Goal: Information Seeking & Learning: Learn about a topic

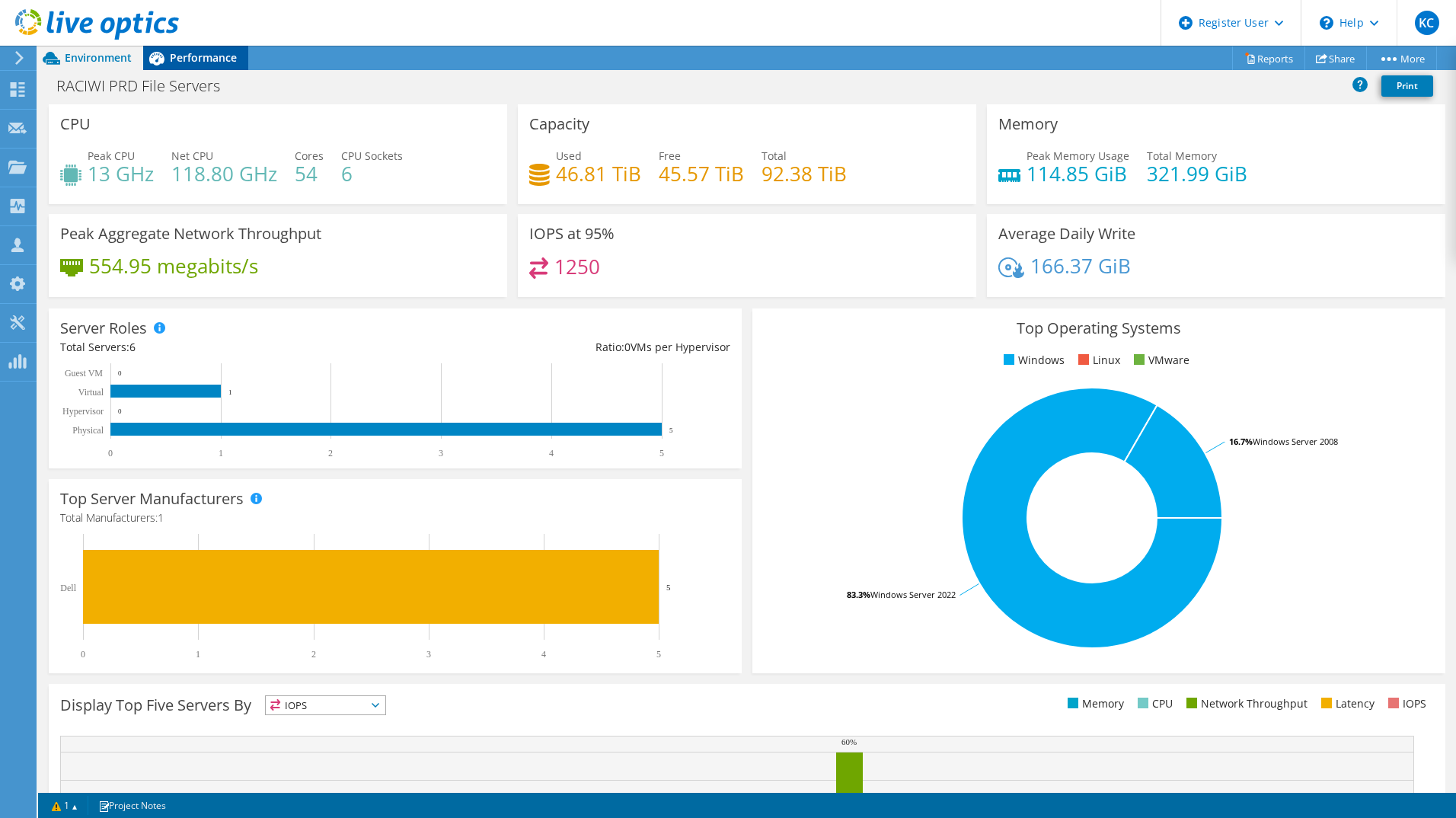
click at [204, 56] on span "Performance" at bounding box center [203, 57] width 67 height 15
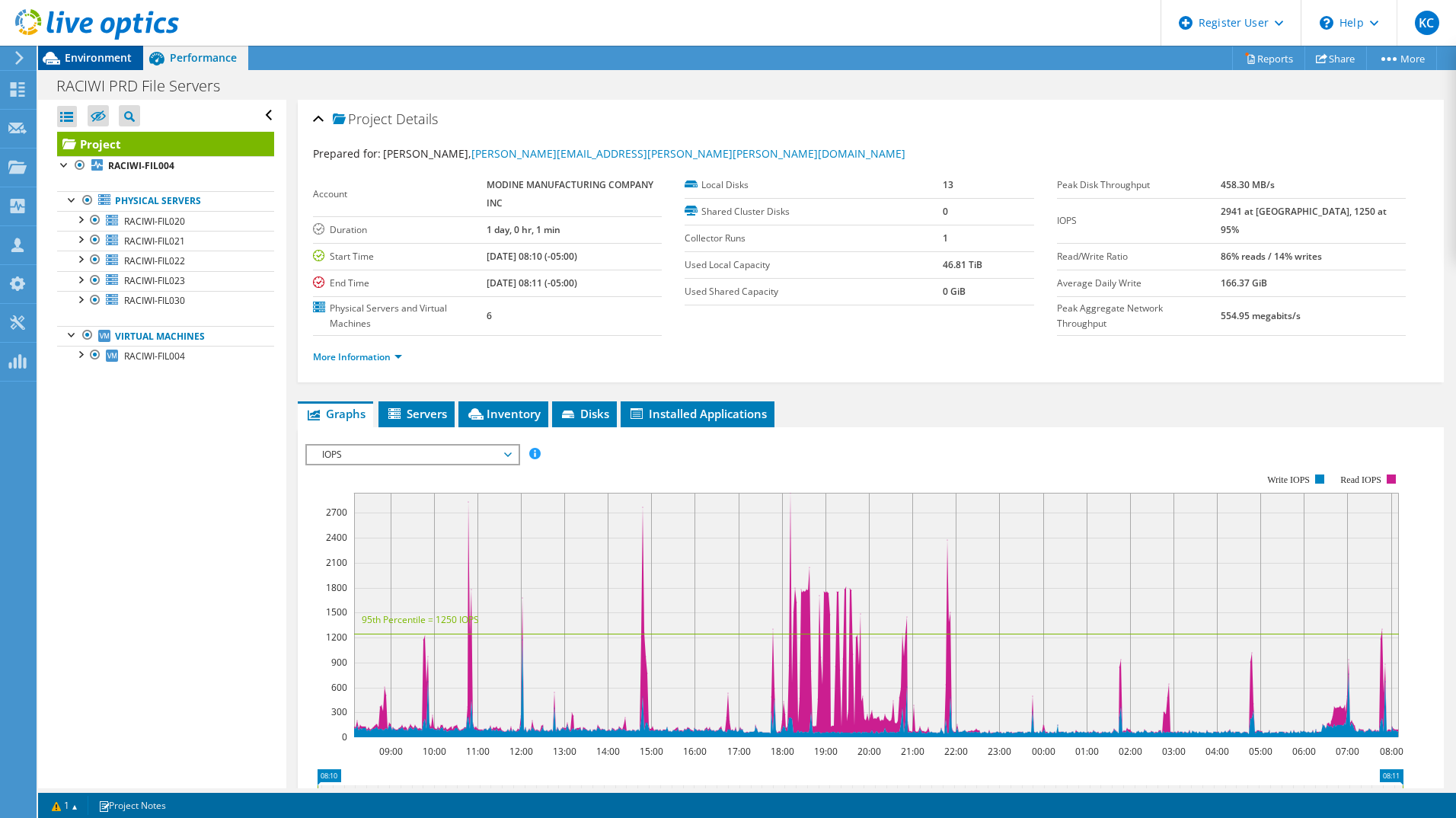
click at [97, 56] on span "Environment" at bounding box center [98, 57] width 67 height 15
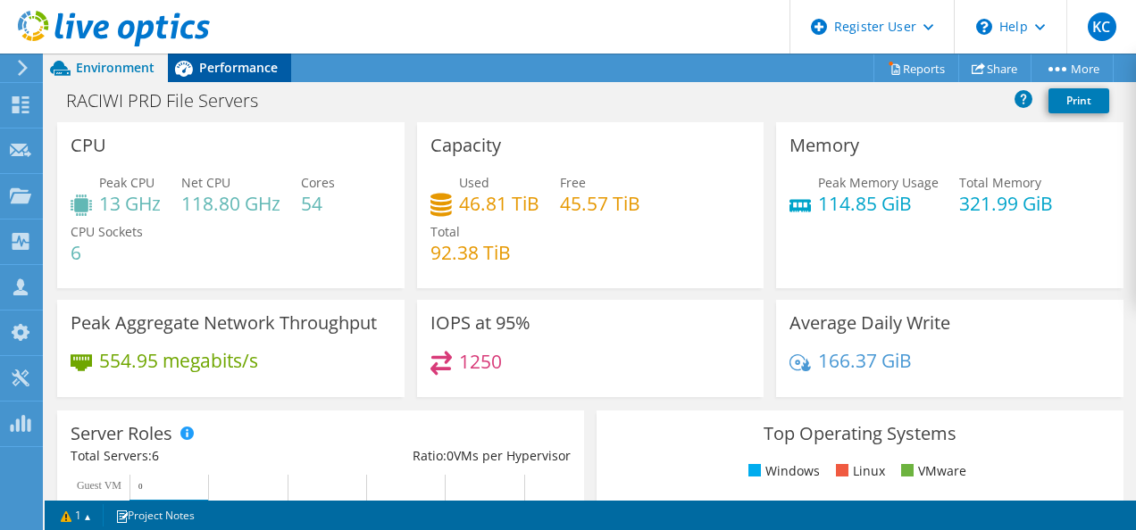
click at [246, 67] on span "Performance" at bounding box center [238, 67] width 79 height 17
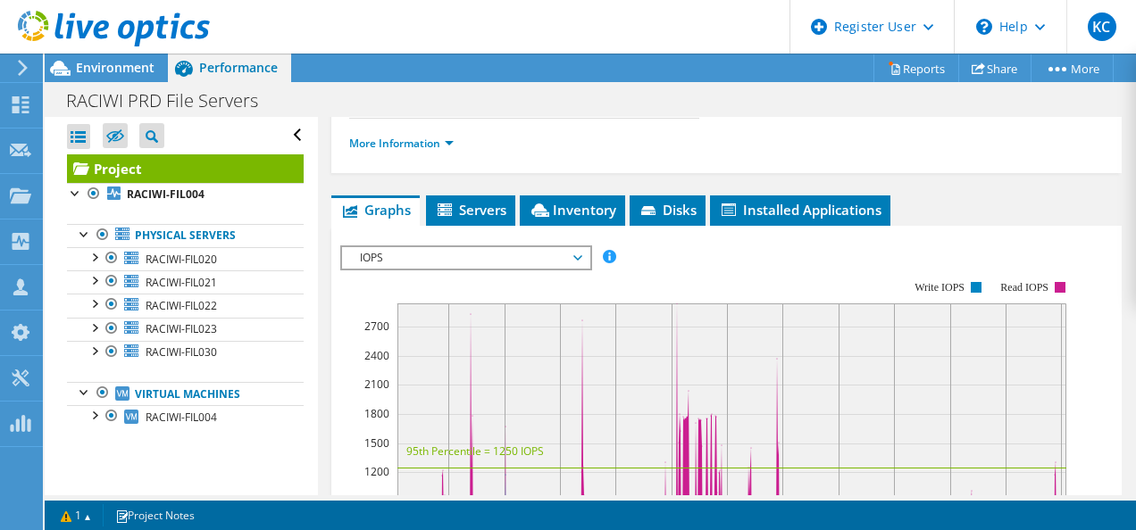
scroll to position [442, 0]
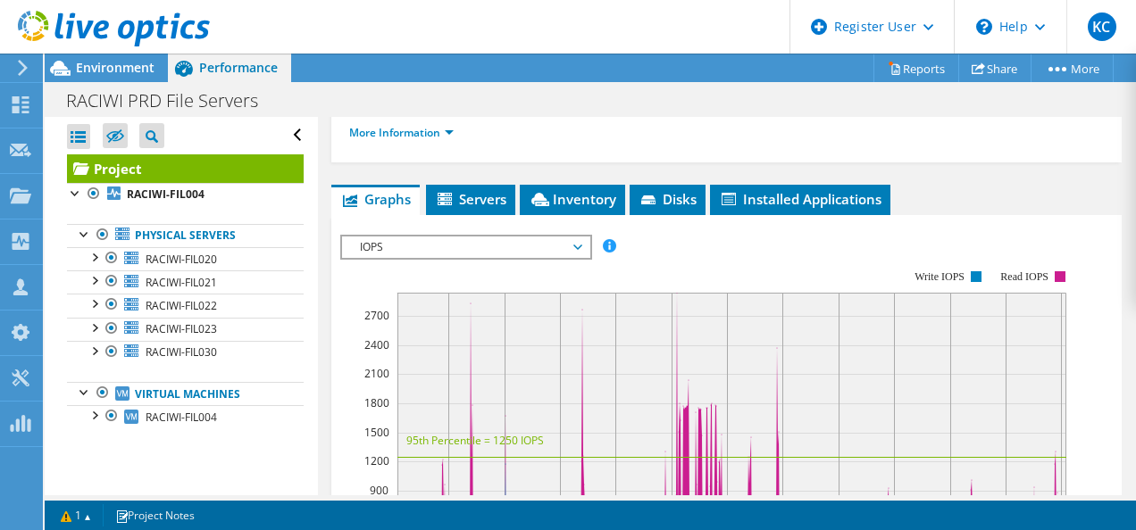
click at [495, 244] on span "IOPS" at bounding box center [466, 247] width 230 height 21
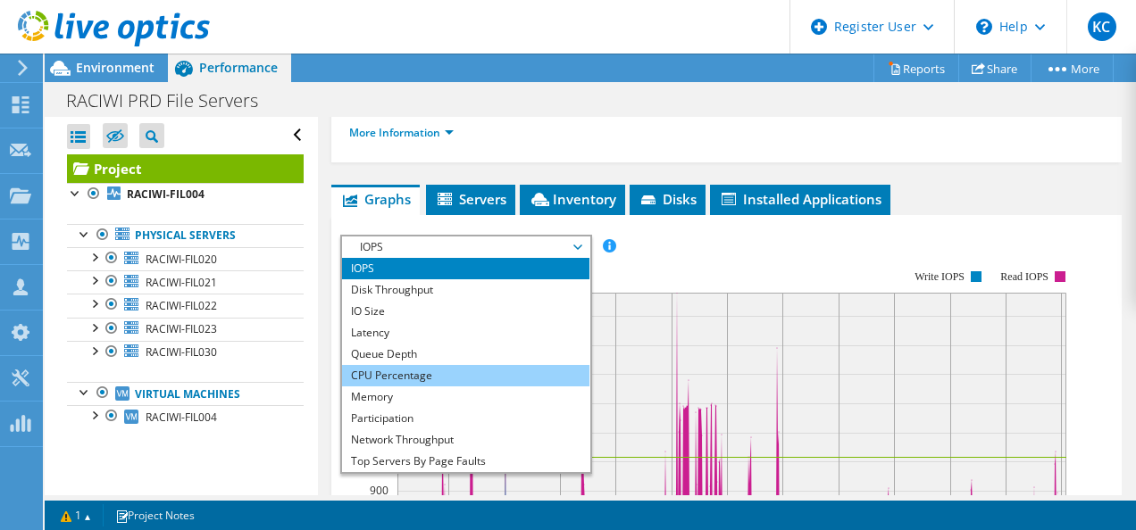
click at [471, 377] on li "CPU Percentage" at bounding box center [465, 375] width 247 height 21
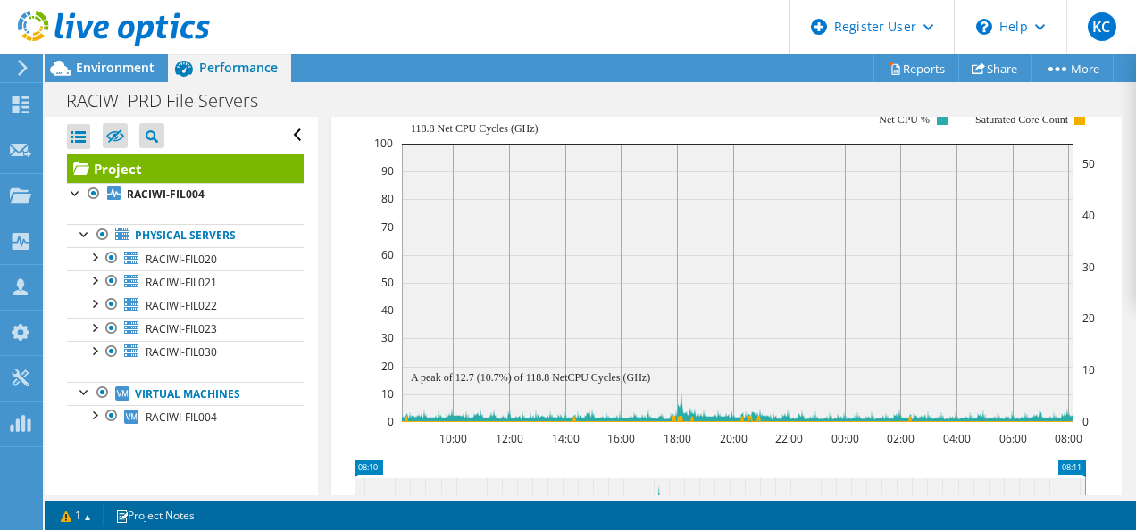
scroll to position [497, 0]
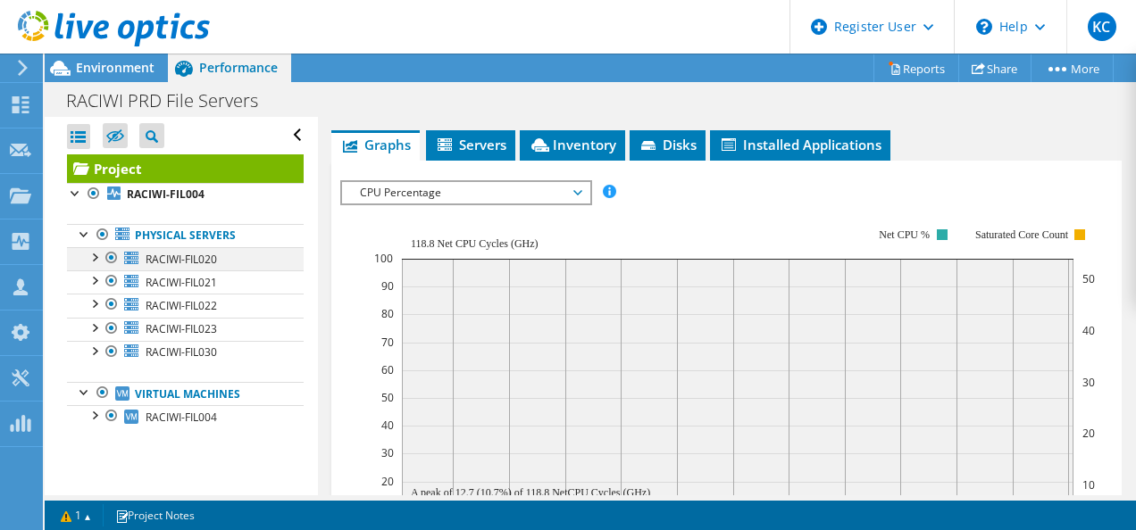
click at [96, 254] on div at bounding box center [94, 256] width 18 height 18
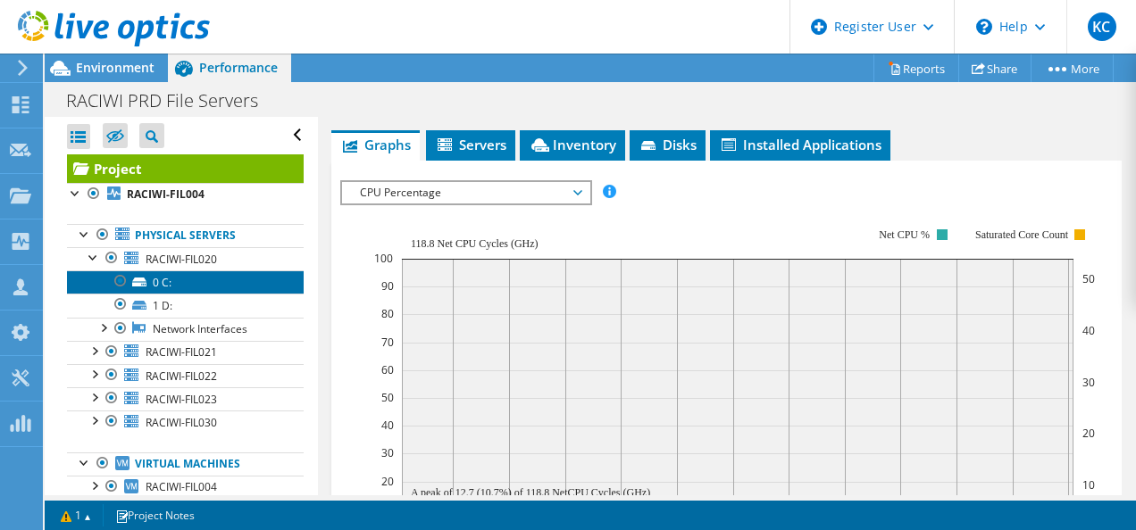
click at [189, 284] on link "0 C:" at bounding box center [185, 282] width 237 height 23
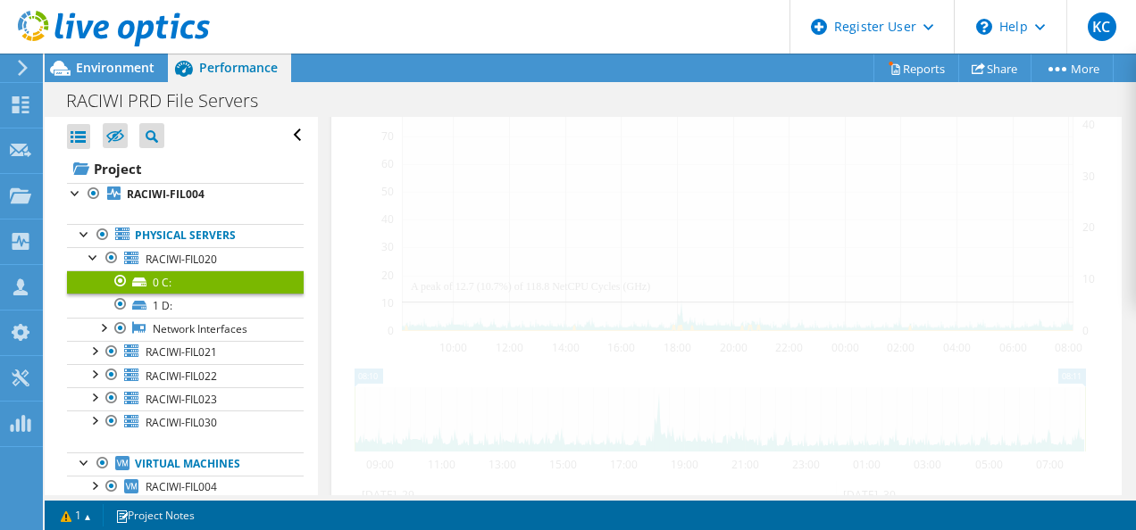
scroll to position [288, 0]
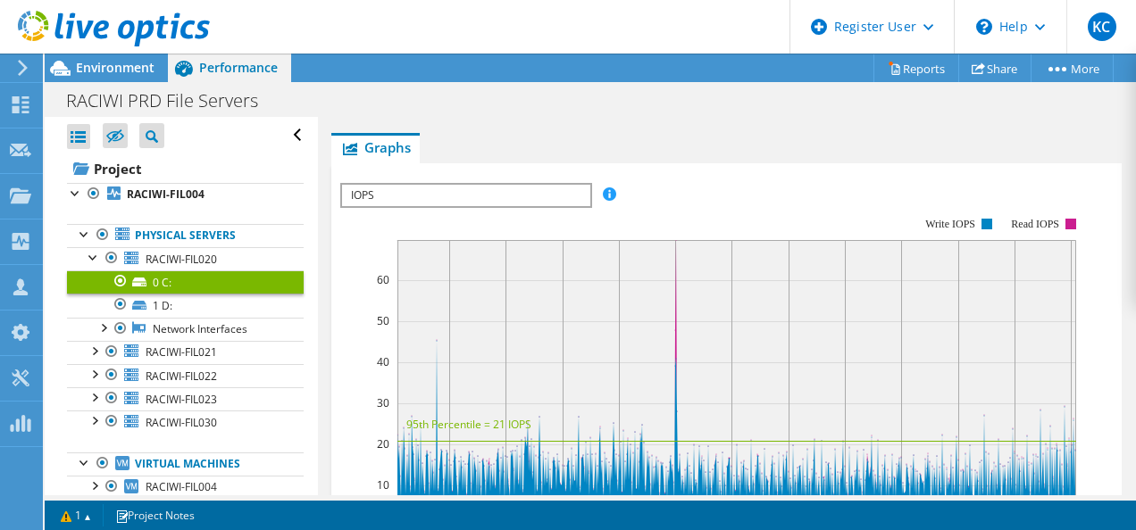
click at [427, 195] on span "IOPS" at bounding box center [465, 195] width 247 height 21
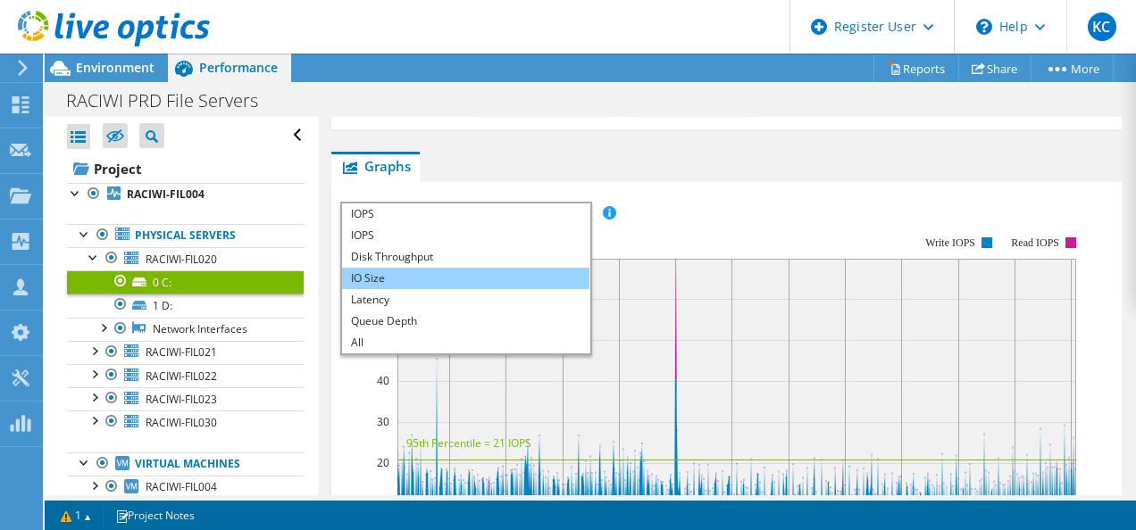
scroll to position [268, 0]
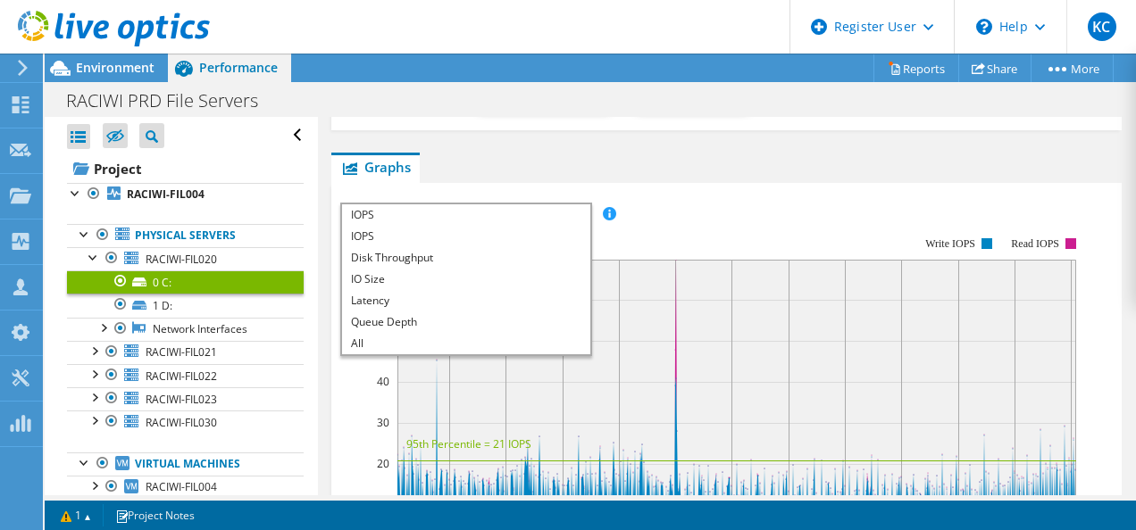
click at [546, 183] on div "IOPS Disk Throughput IO Size Latency Queue Depth CPU Percentage Memory Page Fau…" at bounding box center [726, 498] width 773 height 630
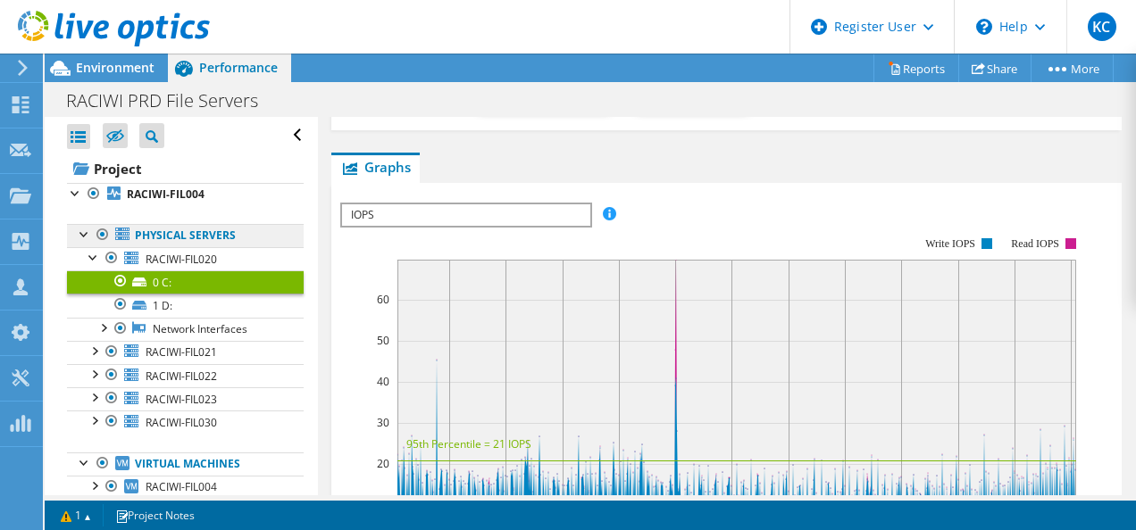
click at [207, 237] on link "Physical Servers" at bounding box center [185, 235] width 237 height 23
click at [164, 236] on link "Physical Servers" at bounding box center [185, 235] width 237 height 23
click at [92, 253] on div at bounding box center [94, 256] width 18 height 18
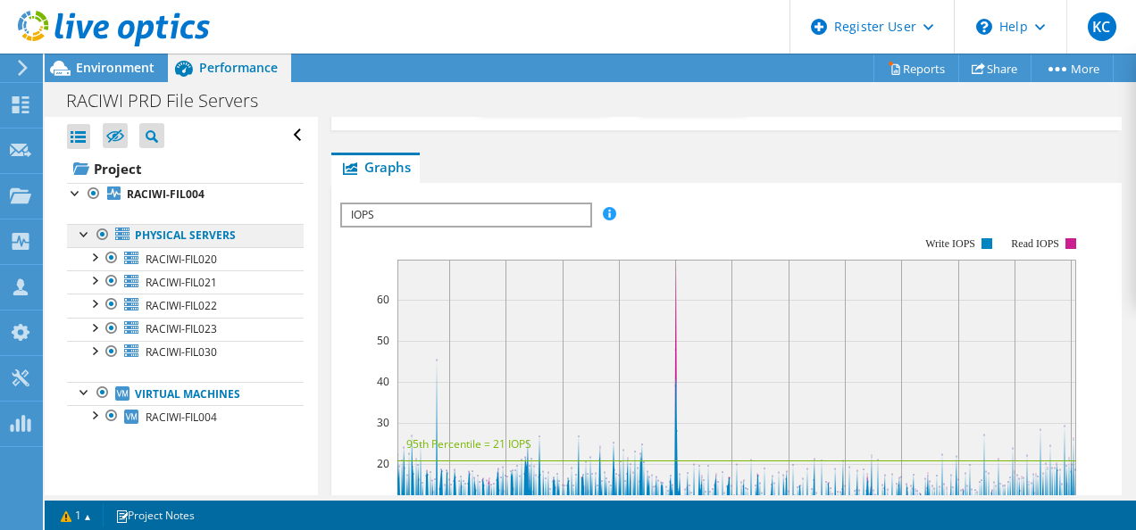
click at [204, 241] on link "Physical Servers" at bounding box center [185, 235] width 237 height 23
